Goal: Task Accomplishment & Management: Complete application form

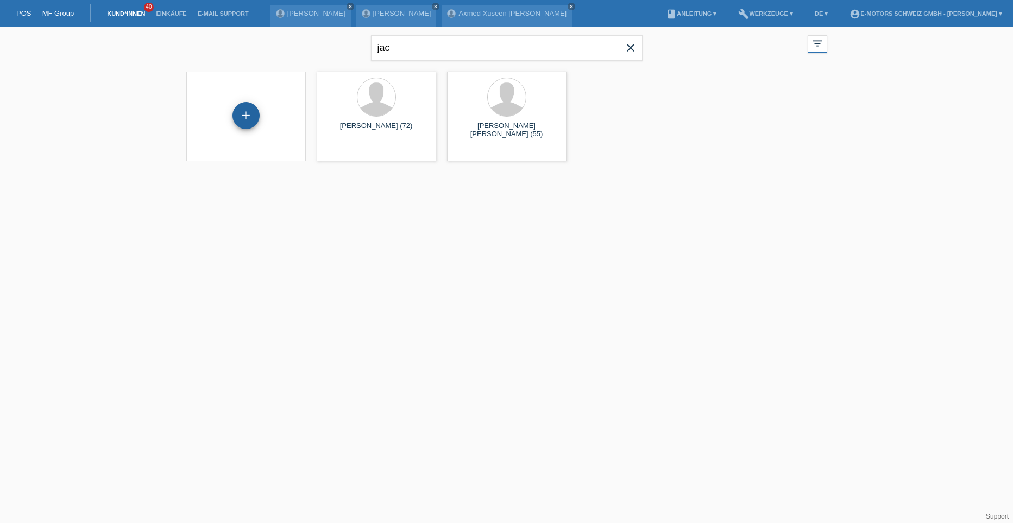
click at [241, 118] on div "+" at bounding box center [246, 115] width 26 height 18
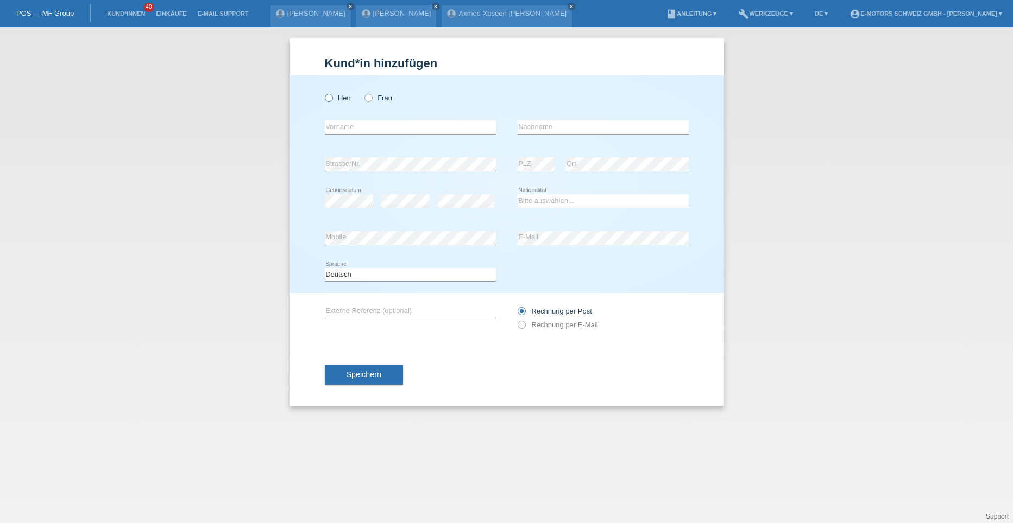
click at [323, 92] on icon at bounding box center [323, 92] width 0 height 0
click at [329, 97] on input "Herr" at bounding box center [328, 97] width 7 height 7
radio input "true"
click at [337, 128] on input "text" at bounding box center [410, 128] width 171 height 14
type input "Isa"
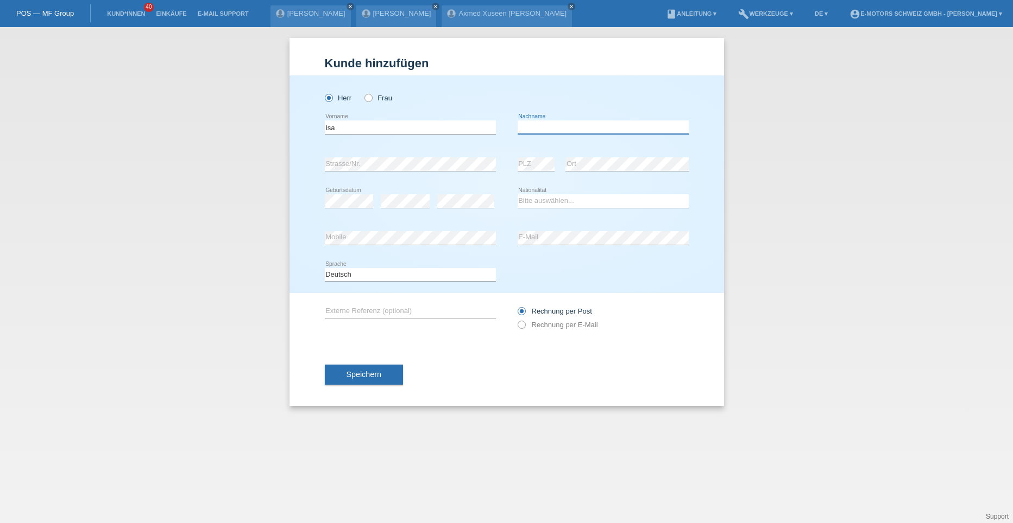
click at [521, 129] on input "text" at bounding box center [602, 128] width 171 height 14
type input "Koyuncu"
click at [527, 200] on select "Bitte auswählen... Schweiz Deutschland Liechtenstein Österreich ------------ Af…" at bounding box center [602, 200] width 171 height 13
select select "CH"
click at [517, 194] on select "Bitte auswählen... Schweiz Deutschland Liechtenstein Österreich ------------ Af…" at bounding box center [602, 200] width 171 height 13
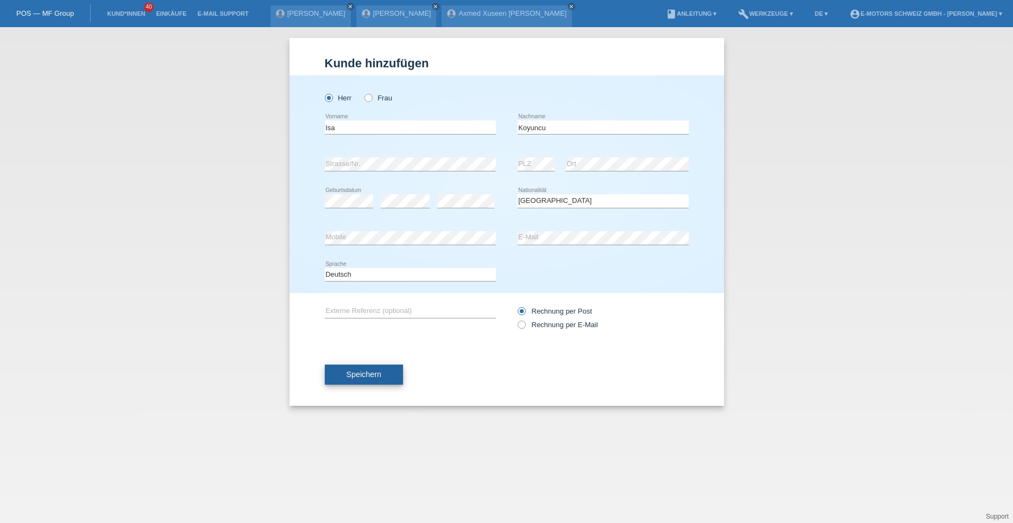
click at [351, 372] on span "Speichern" at bounding box center [363, 374] width 35 height 9
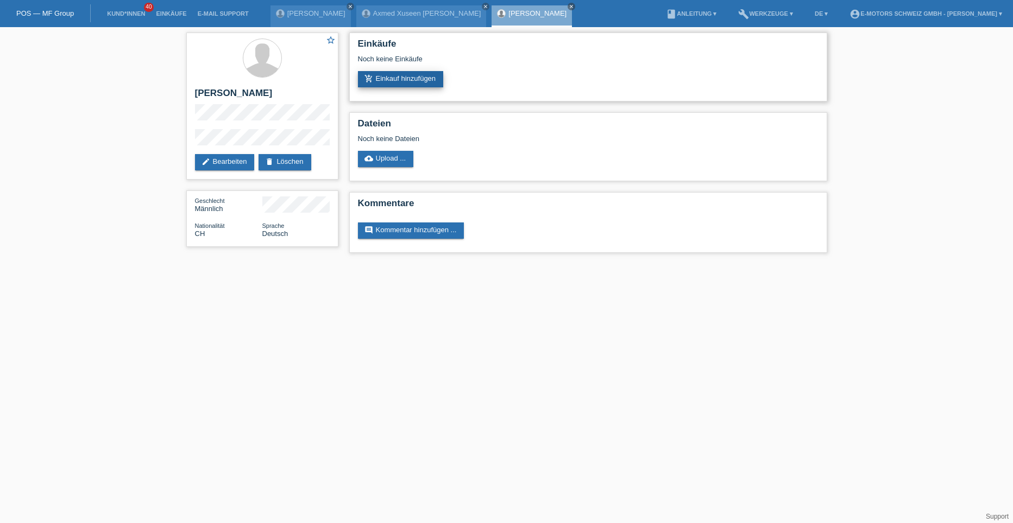
click at [403, 77] on link "add_shopping_cart Einkauf hinzufügen" at bounding box center [401, 79] width 86 height 16
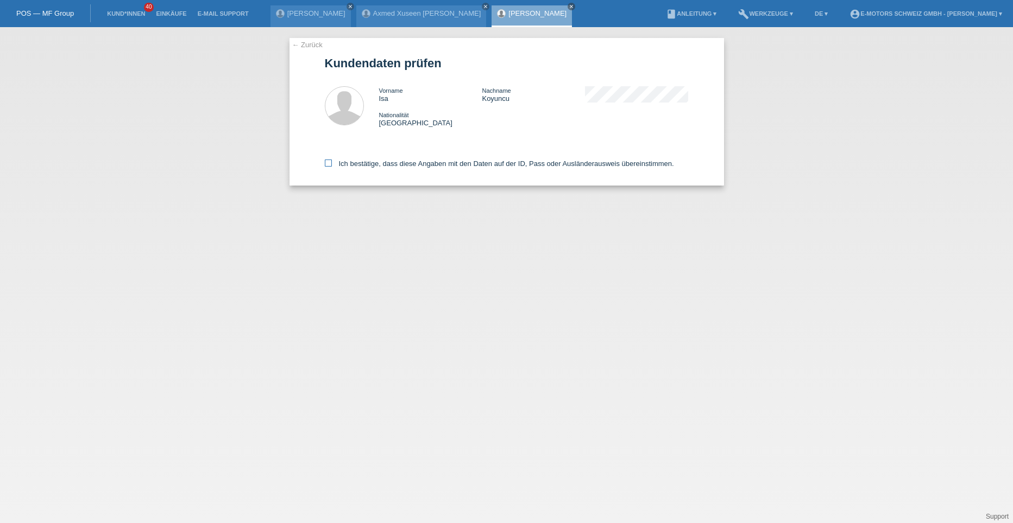
click at [329, 165] on icon at bounding box center [328, 163] width 7 height 7
click at [329, 165] on input "Ich bestätige, dass diese Angaben mit den Daten auf der ID, Pass oder Ausländer…" at bounding box center [328, 163] width 7 height 7
checkbox input "true"
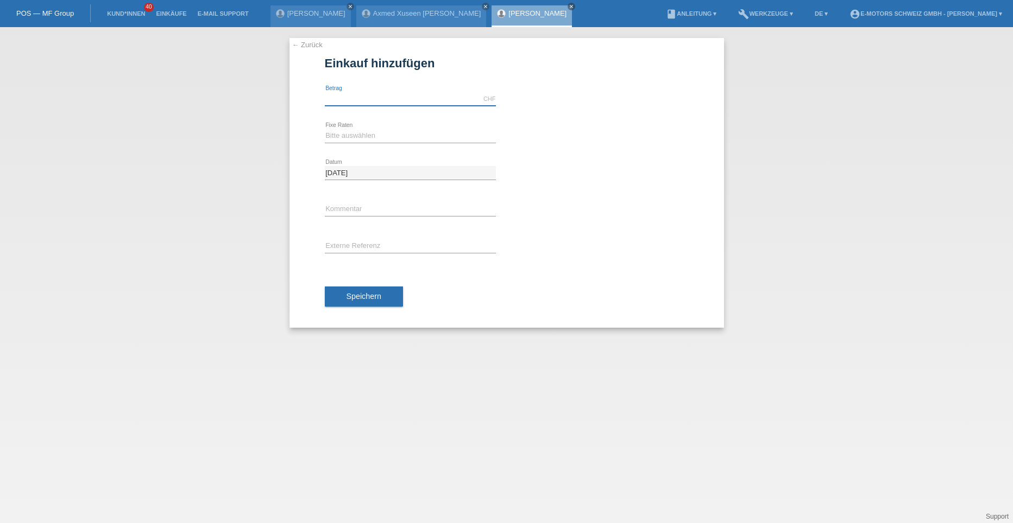
click at [350, 97] on input "text" at bounding box center [410, 99] width 171 height 14
type input "3190.00"
click at [340, 135] on select "Bitte auswählen 12 Raten 24 Raten 36 Raten 48 Raten" at bounding box center [410, 135] width 171 height 13
select select "214"
click at [325, 129] on select "Bitte auswählen 12 Raten 24 Raten 36 Raten 48 Raten" at bounding box center [410, 135] width 171 height 13
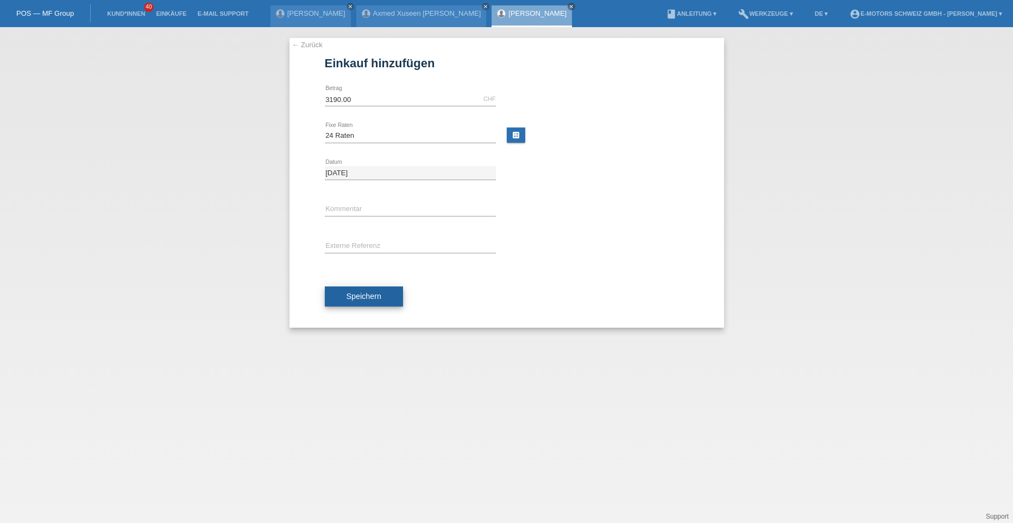
click at [348, 291] on button "Speichern" at bounding box center [364, 297] width 78 height 21
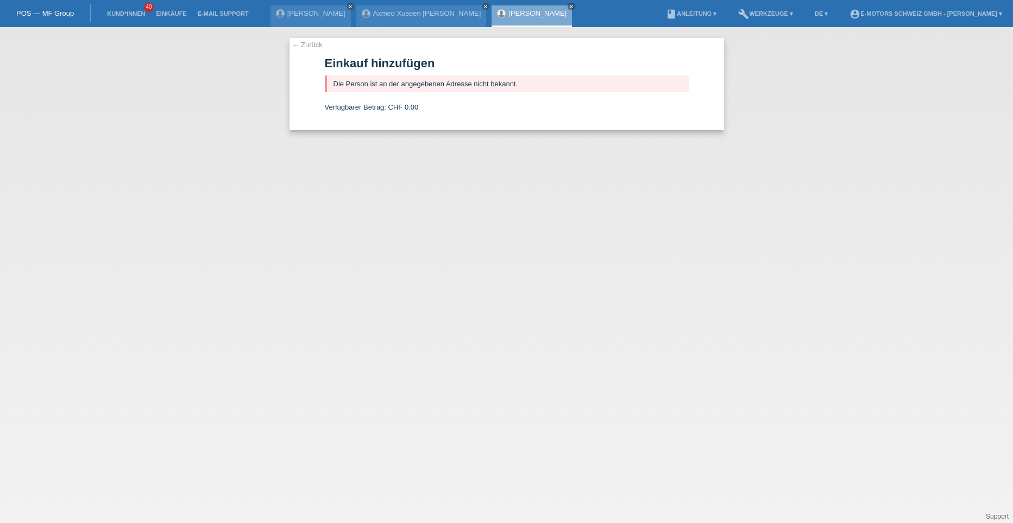
click at [306, 44] on link "← Zurück" at bounding box center [307, 45] width 30 height 8
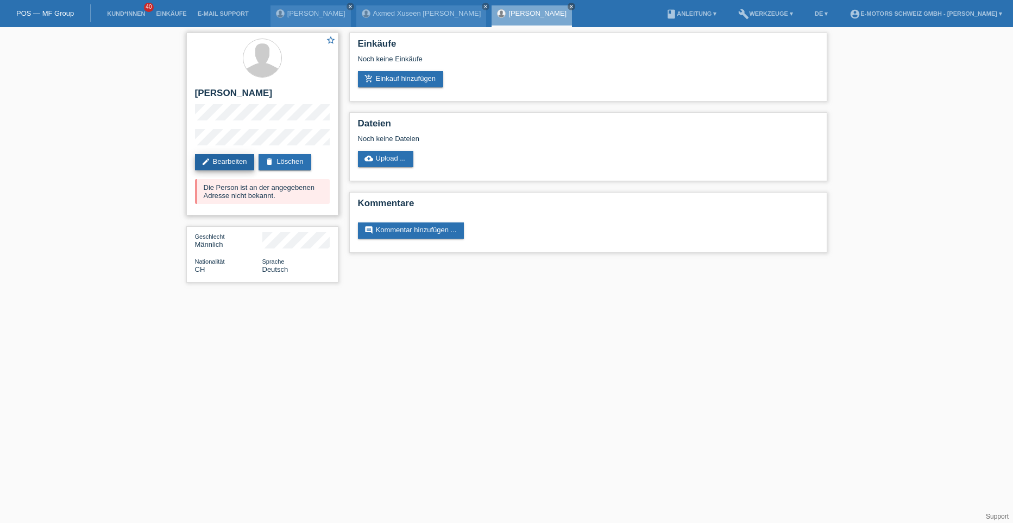
click at [230, 162] on link "edit Bearbeiten" at bounding box center [225, 162] width 60 height 16
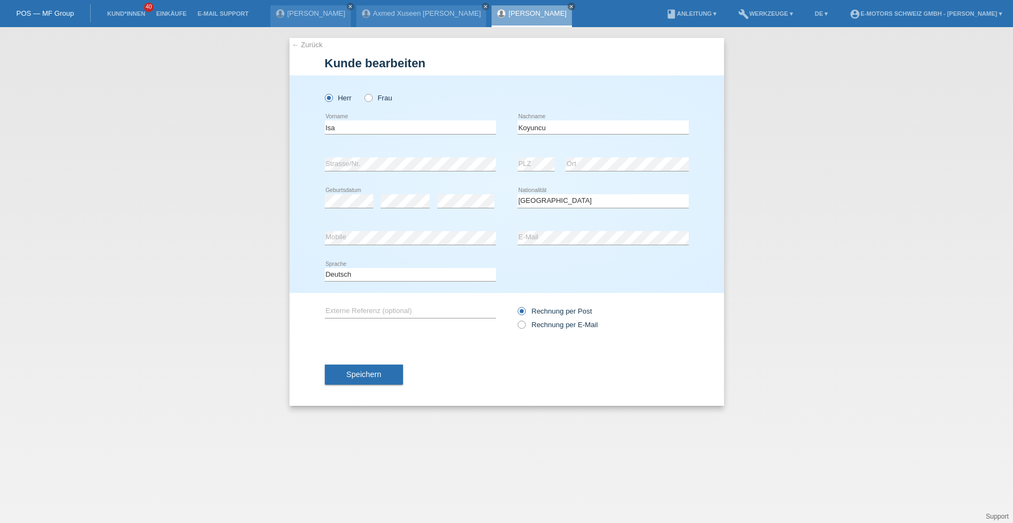
select select "CH"
click at [375, 373] on span "Speichern" at bounding box center [363, 374] width 35 height 9
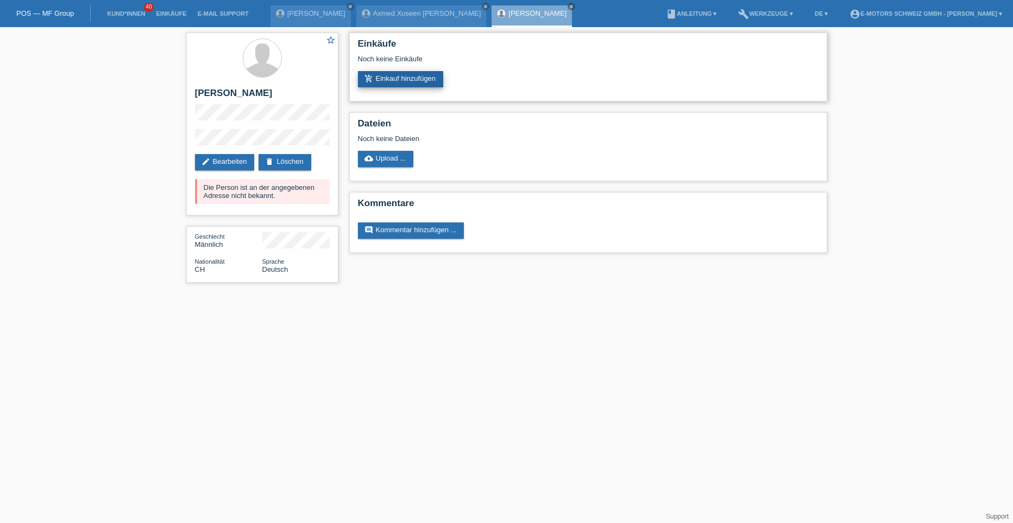
click at [392, 79] on link "add_shopping_cart Einkauf hinzufügen" at bounding box center [401, 79] width 86 height 16
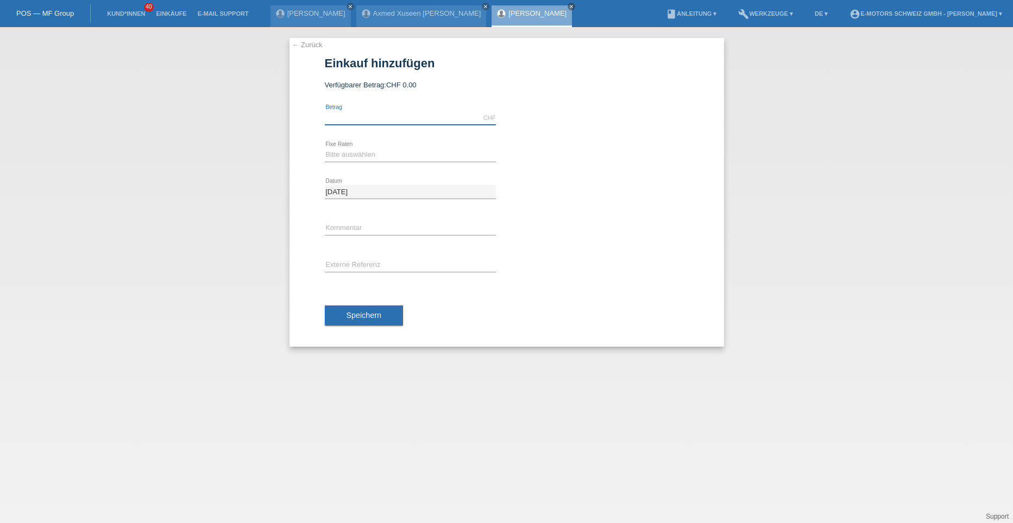
click at [378, 120] on input "text" at bounding box center [410, 118] width 171 height 14
type input "3190.00"
click at [363, 153] on select "Bitte auswählen 12 Raten 24 Raten 36 Raten 48 Raten" at bounding box center [410, 154] width 171 height 13
select select "214"
click at [325, 148] on select "Bitte auswählen 12 Raten 24 Raten 36 Raten 48 Raten" at bounding box center [410, 154] width 171 height 13
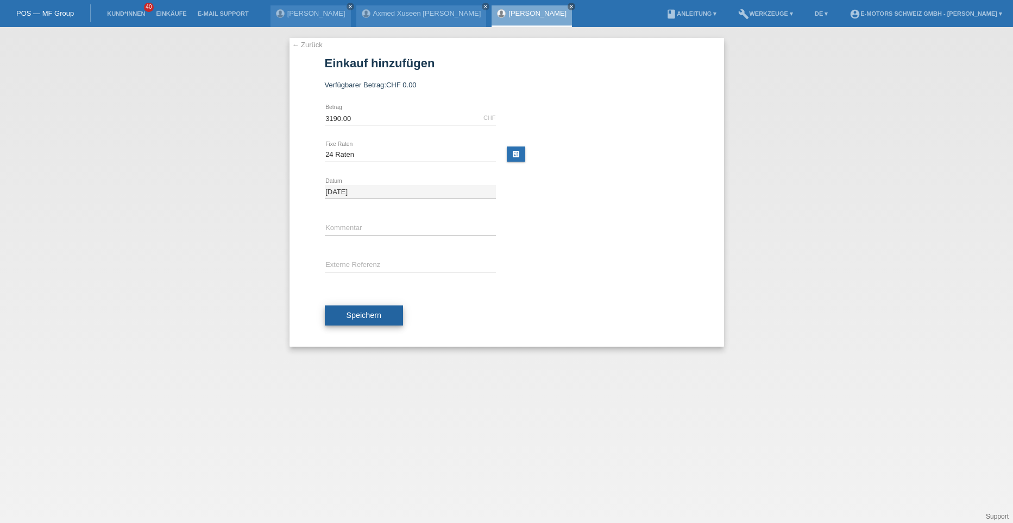
click at [351, 315] on span "Speichern" at bounding box center [363, 315] width 35 height 9
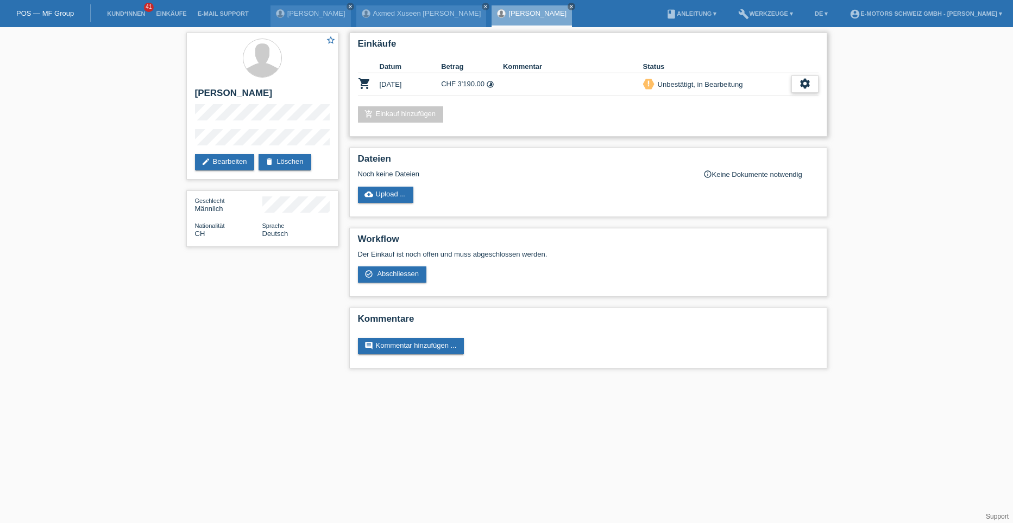
click at [806, 89] on icon "settings" at bounding box center [805, 84] width 12 height 12
click at [717, 134] on span "Abschliessen" at bounding box center [718, 133] width 45 height 13
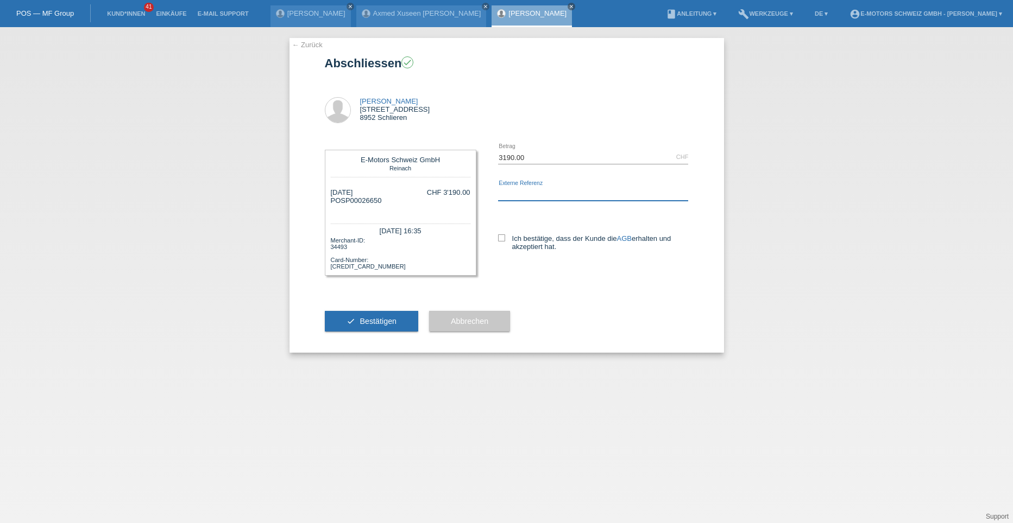
click at [510, 193] on input "text" at bounding box center [593, 194] width 191 height 14
type input "[PERSON_NAME]"
click at [502, 237] on icon at bounding box center [501, 238] width 7 height 7
click at [502, 237] on input "Ich bestätige, dass der Kunde die AGB erhalten und akzeptiert hat." at bounding box center [501, 238] width 7 height 7
checkbox input "true"
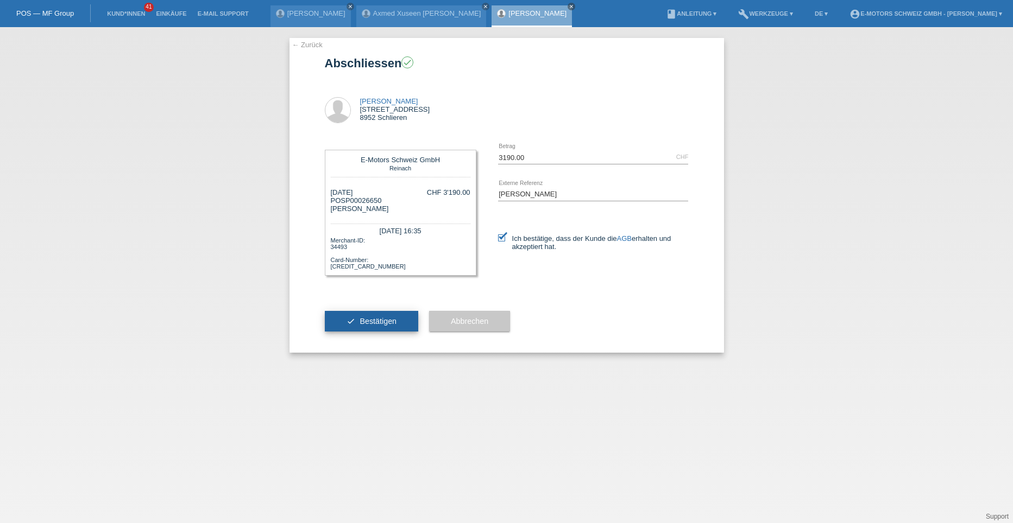
click at [374, 325] on span "Bestätigen" at bounding box center [377, 321] width 37 height 9
